Goal: Task Accomplishment & Management: Manage account settings

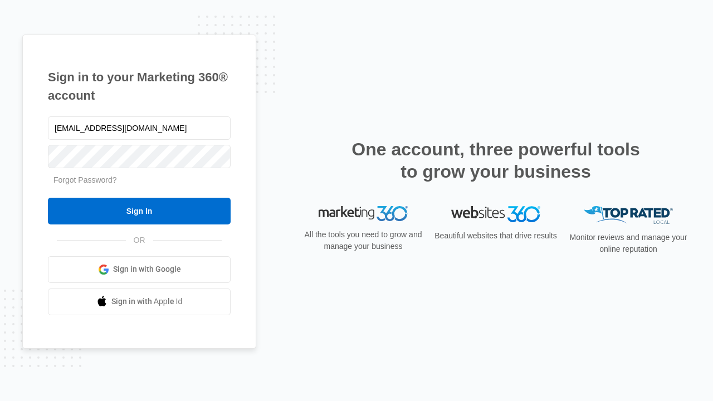
type input "[EMAIL_ADDRESS][DOMAIN_NAME]"
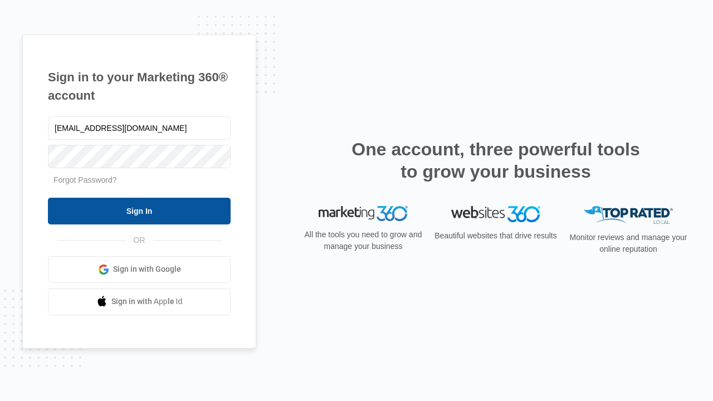
click at [139, 211] on input "Sign In" at bounding box center [139, 211] width 183 height 27
